Goal: Contribute content: Contribute content

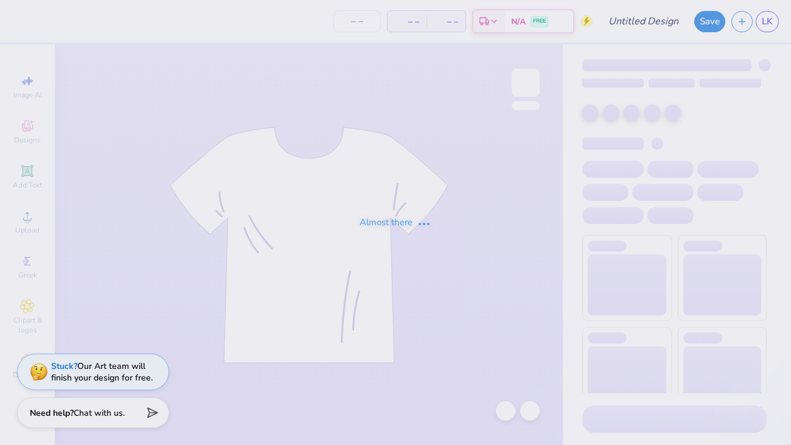
type input "y"
type input "34"
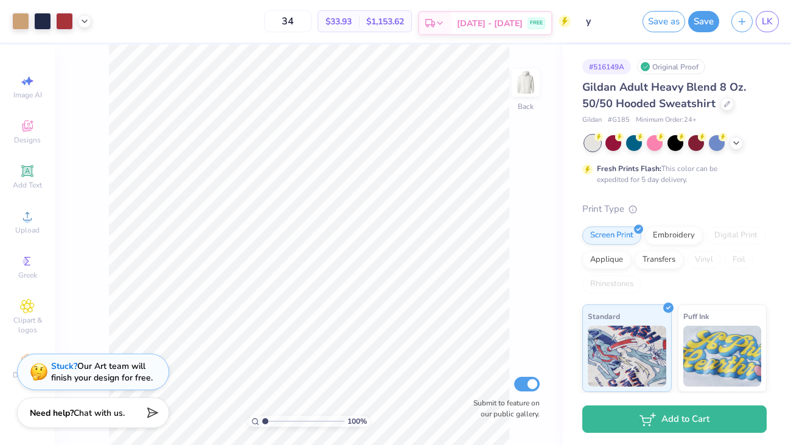
click at [451, 23] on div "Est. Delivery" at bounding box center [435, 23] width 32 height 22
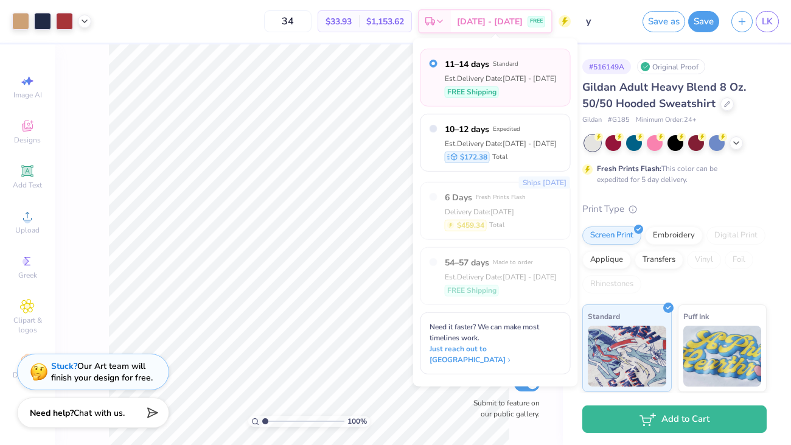
click at [739, 178] on div "Fresh Prints Flash: This color can be expedited for 5 day delivery." at bounding box center [672, 174] width 150 height 22
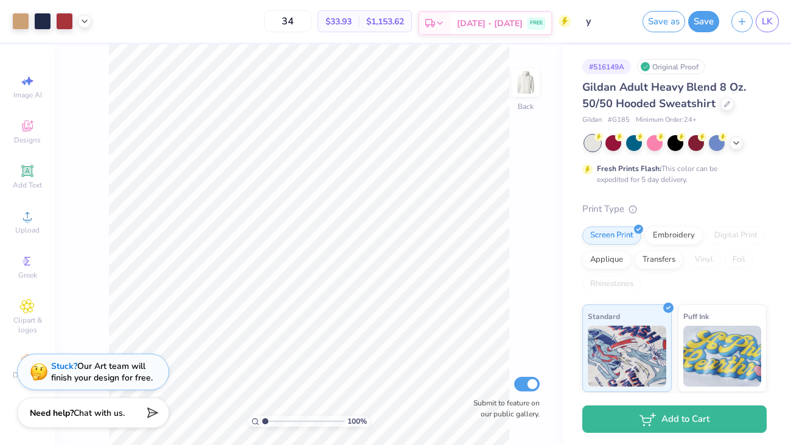
click at [508, 19] on span "[DATE] - [DATE]" at bounding box center [490, 23] width 66 height 13
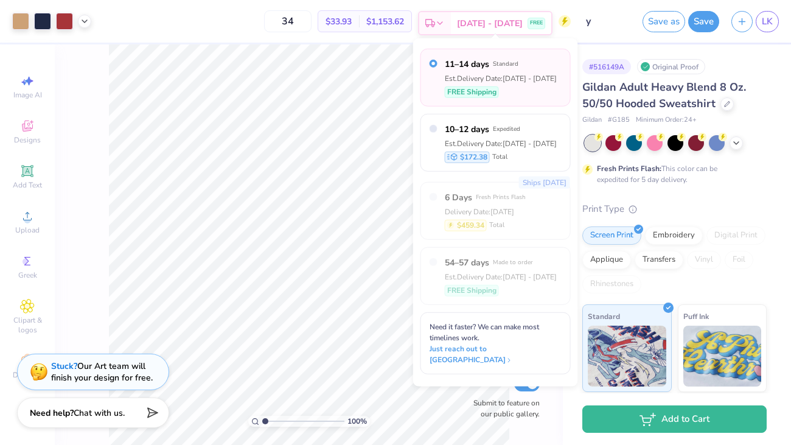
click at [508, 19] on span "[DATE] - [DATE]" at bounding box center [490, 23] width 66 height 13
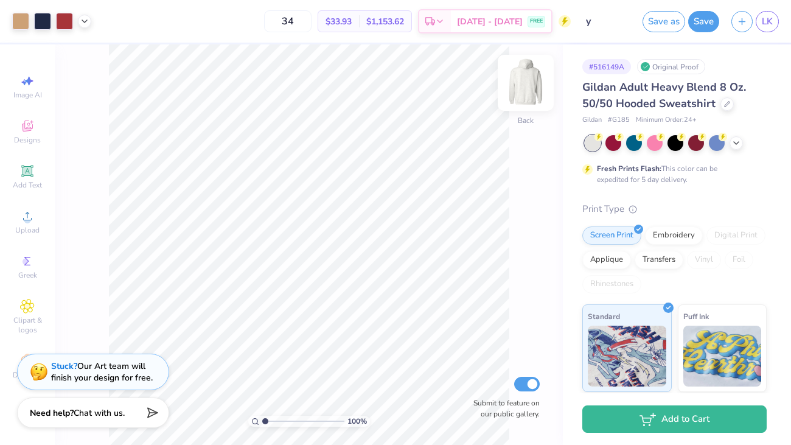
click at [525, 87] on img at bounding box center [525, 82] width 49 height 49
click at [445, 18] on icon at bounding box center [440, 23] width 10 height 10
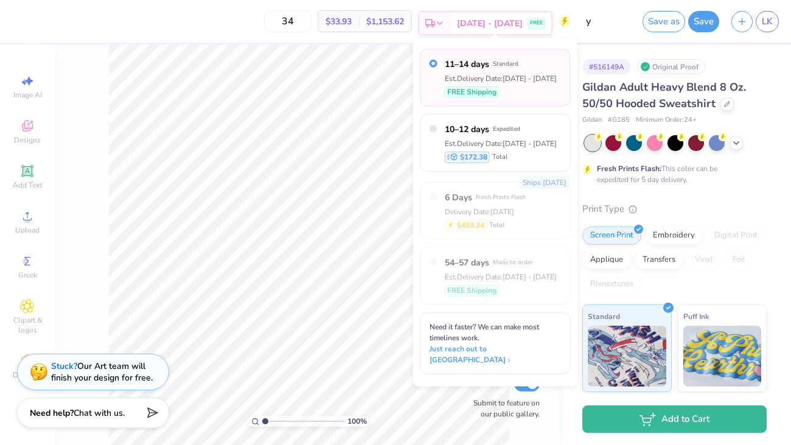
click at [445, 24] on icon at bounding box center [440, 23] width 10 height 10
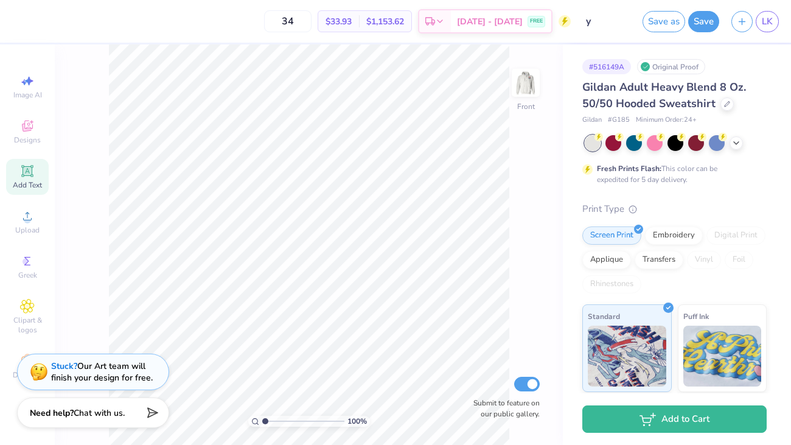
click at [30, 179] on div "Add Text" at bounding box center [27, 177] width 43 height 36
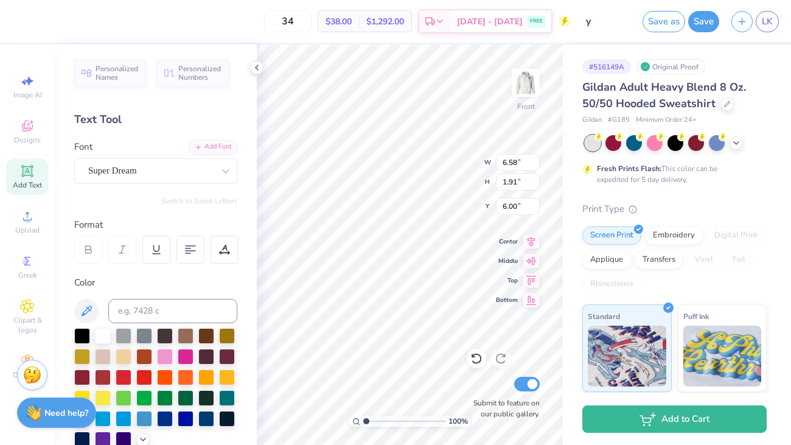
type input "6.00"
type textarea "HCHS"
click at [32, 178] on div "Add Text" at bounding box center [27, 177] width 43 height 36
paste textarea "[PERSON_NAME] [PERSON_NAME] [PERSON_NAME] [PERSON_NAME] [PERSON_NAME] [PERSON_N…"
type textarea "[PERSON_NAME] [PERSON_NAME] [PERSON_NAME] [PERSON_NAME] [PERSON_NAME] [PERSON_N…"
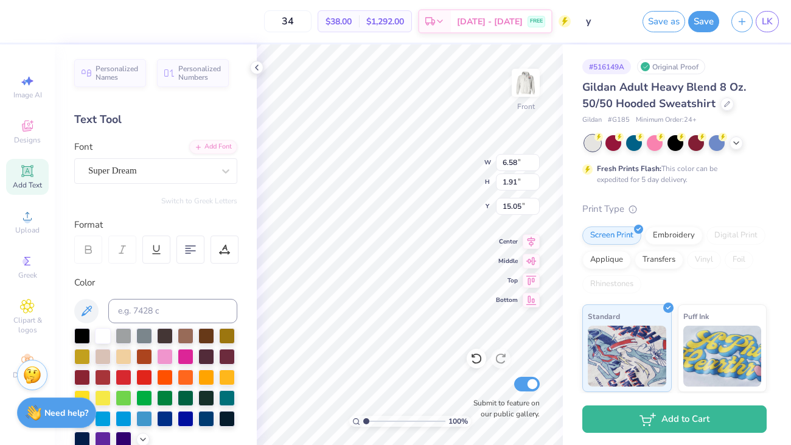
scroll to position [13, 0]
type input "5.58"
type input "16.68"
type input "8.99"
type input "5.68"
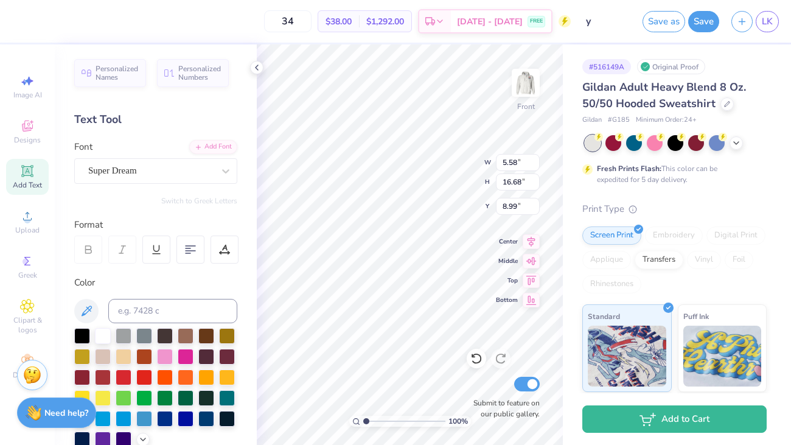
type input "16.99"
type input "8.98"
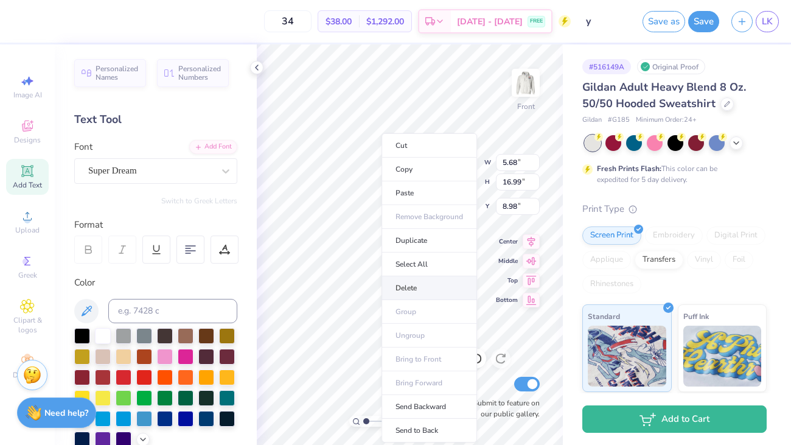
click at [442, 288] on li "Delete" at bounding box center [429, 288] width 96 height 24
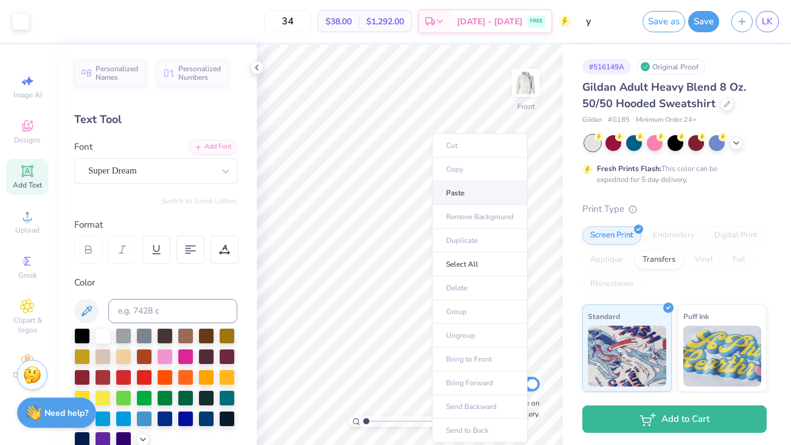
click at [450, 196] on li "Paste" at bounding box center [480, 193] width 96 height 24
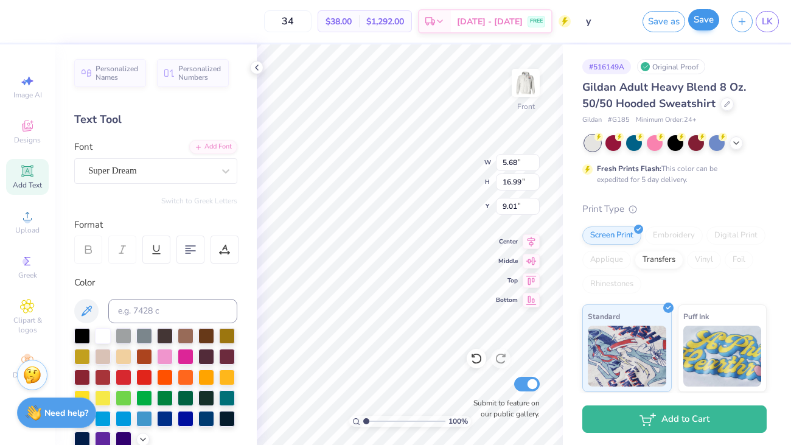
type input "9.01"
paste textarea "[PERSON_NAME] [PERSON_NAME] [PERSON_NAME] [PERSON_NAME] [PERSON_NAME] [PERSON_N…"
type textarea "[PERSON_NAME] [PERSON_NAME] [PERSON_NAME] [PERSON_NAME] [PERSON_NAME] [PERSON_N…"
type input "8.98"
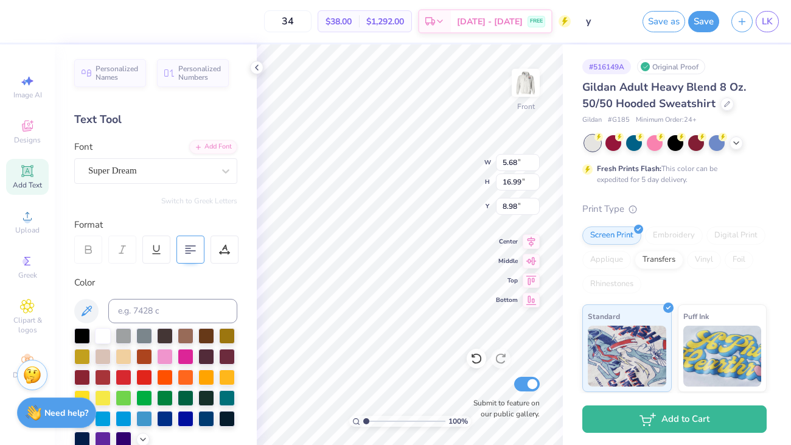
click at [192, 254] on icon at bounding box center [190, 249] width 11 height 11
type input "1.07689178271738"
type input "6.42"
type input "9.01"
click at [196, 244] on div at bounding box center [190, 249] width 28 height 28
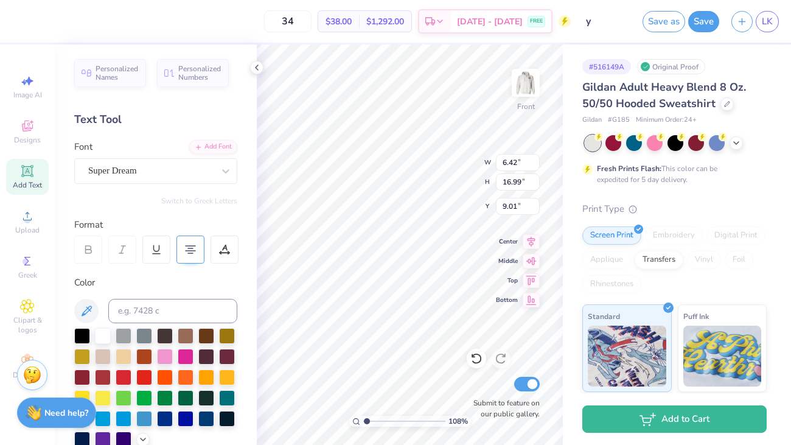
type input "1.07689178271738"
type input "6.39"
type input "1.07689178271738"
type input "5.68"
type input "8.98"
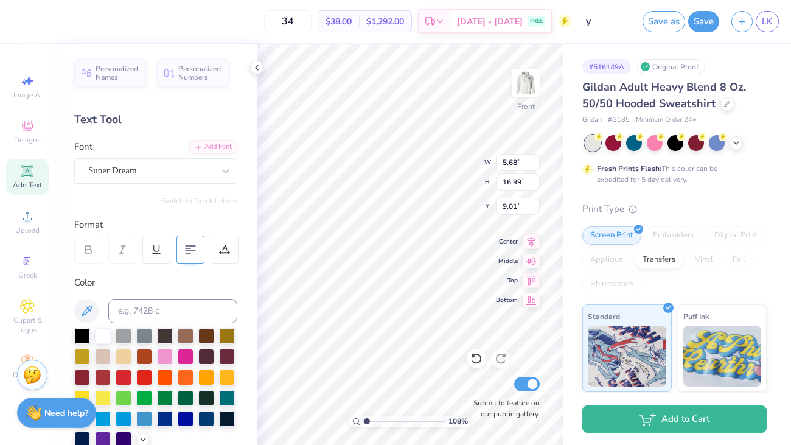
click at [187, 252] on icon at bounding box center [190, 249] width 11 height 11
click at [82, 339] on div at bounding box center [82, 335] width 16 height 16
type input "1.07689178271738"
type input "6.39"
click at [87, 335] on div at bounding box center [82, 335] width 16 height 16
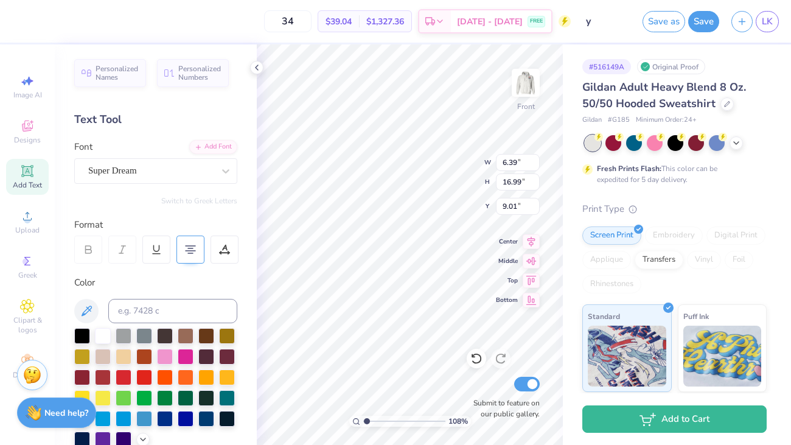
type input "1.07689178271738"
type input "6.97"
type input "1.98"
type input "6.04"
click at [104, 375] on div at bounding box center [103, 376] width 16 height 16
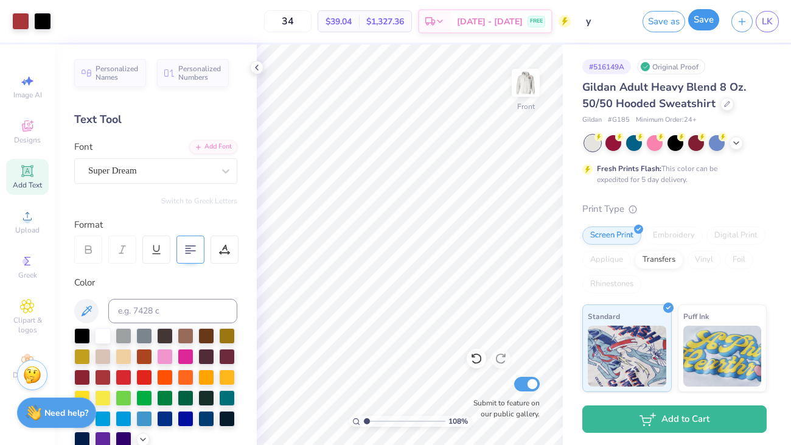
click at [700, 25] on button "Save" at bounding box center [703, 19] width 31 height 21
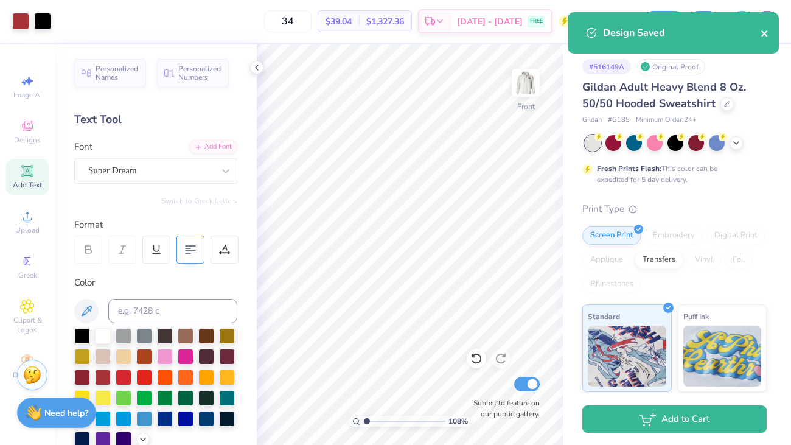
click at [765, 32] on icon "close" at bounding box center [764, 33] width 6 height 6
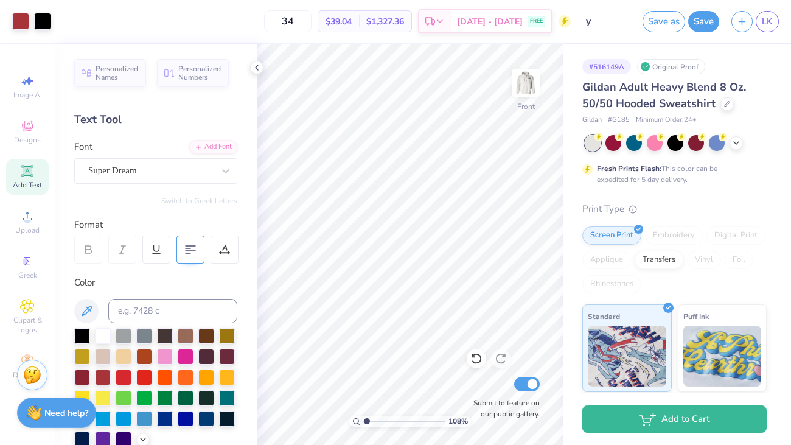
click at [765, 23] on div "Design Saved" at bounding box center [673, 37] width 216 height 55
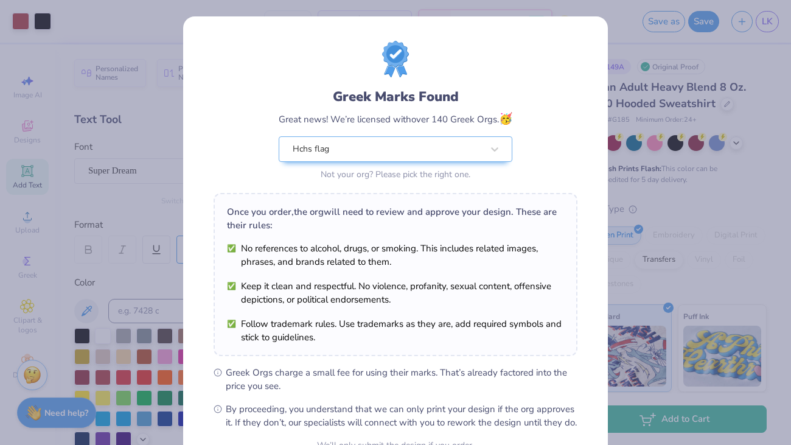
scroll to position [124, 0]
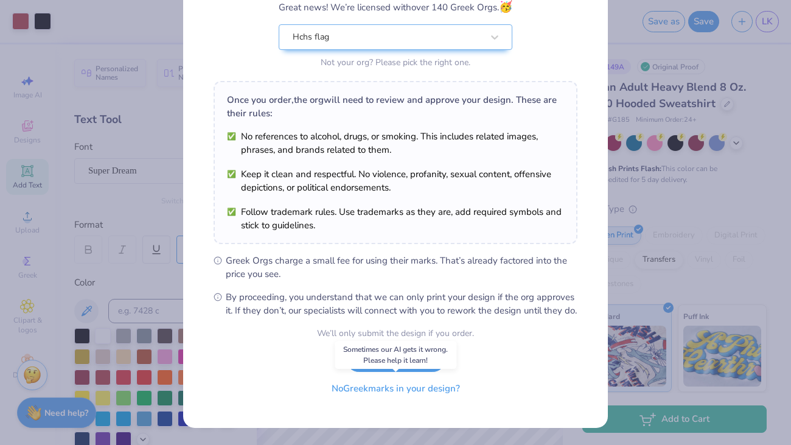
click at [425, 389] on button "No Greek marks in your design?" at bounding box center [395, 388] width 149 height 25
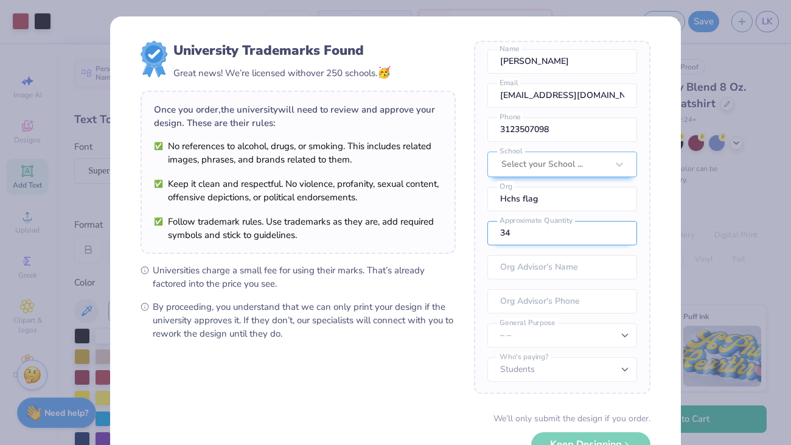
scroll to position [84, 0]
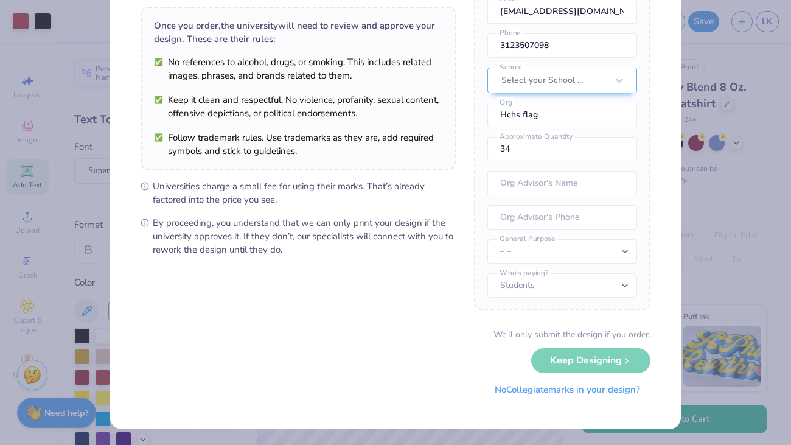
click at [555, 394] on button "No Collegiate marks in your design?" at bounding box center [567, 389] width 166 height 25
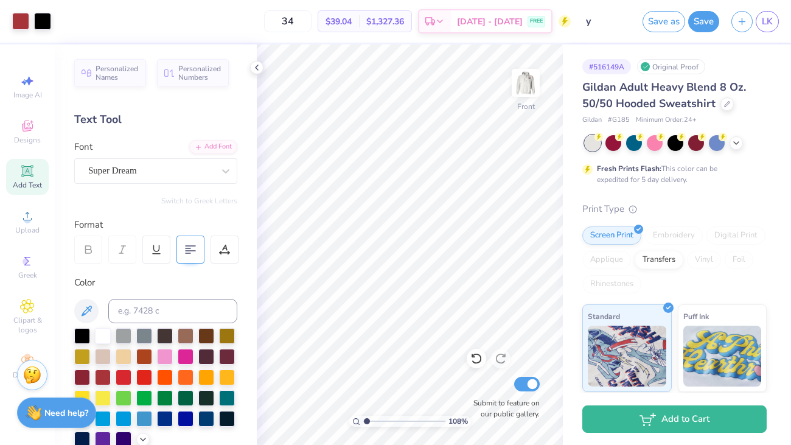
scroll to position [0, 0]
type input "1.07689178271738"
click at [762, 22] on span "LK" at bounding box center [767, 22] width 11 height 14
